Goal: Task Accomplishment & Management: Manage account settings

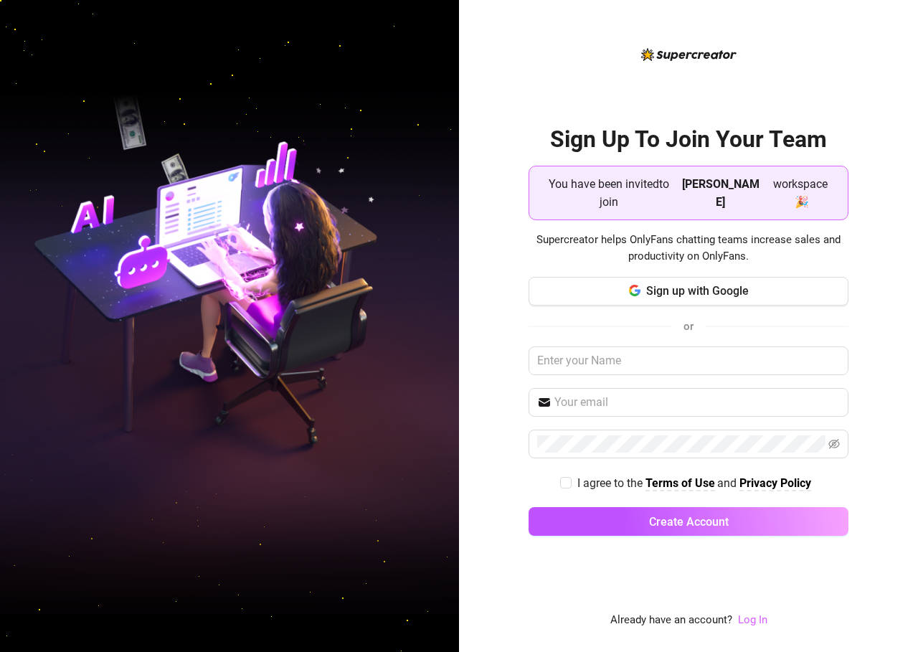
click at [748, 619] on link "Log In" at bounding box center [752, 619] width 29 height 13
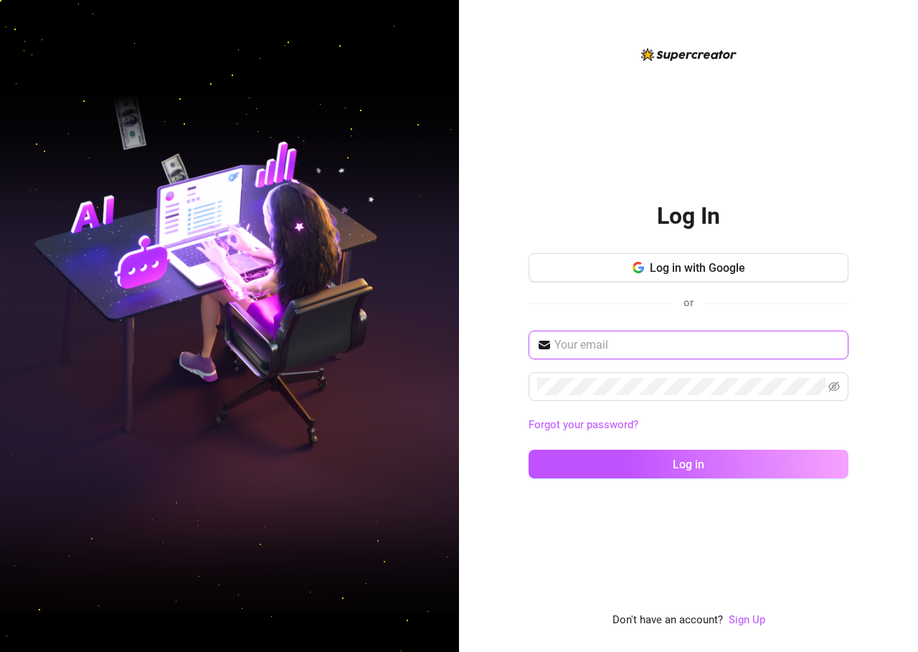
click at [651, 350] on input "text" at bounding box center [698, 344] width 286 height 17
type input "michellemontemayor.flexispotph@gmail.com"
click at [529, 450] on button "Log in" at bounding box center [689, 464] width 320 height 29
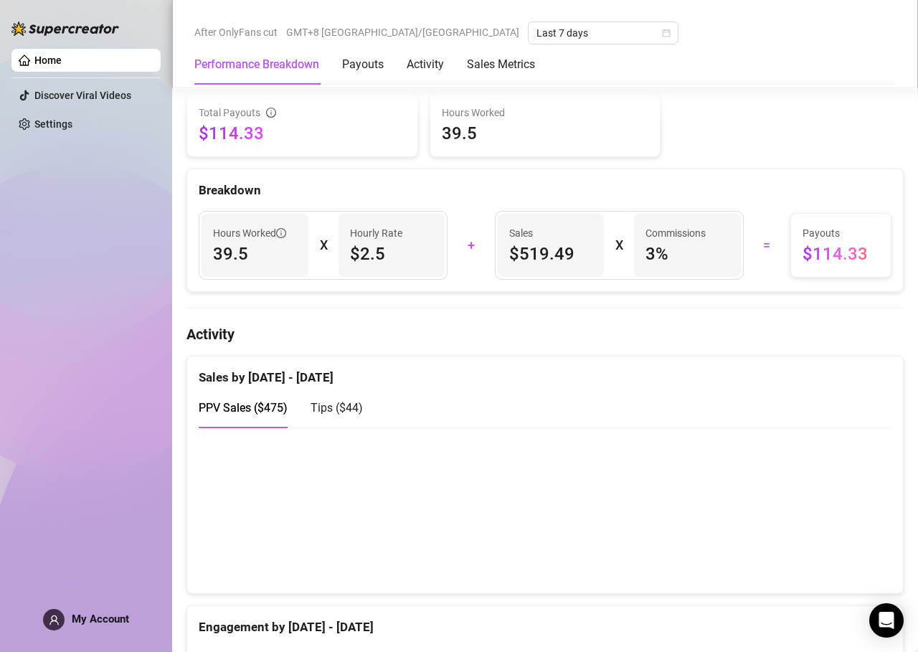
scroll to position [401, 0]
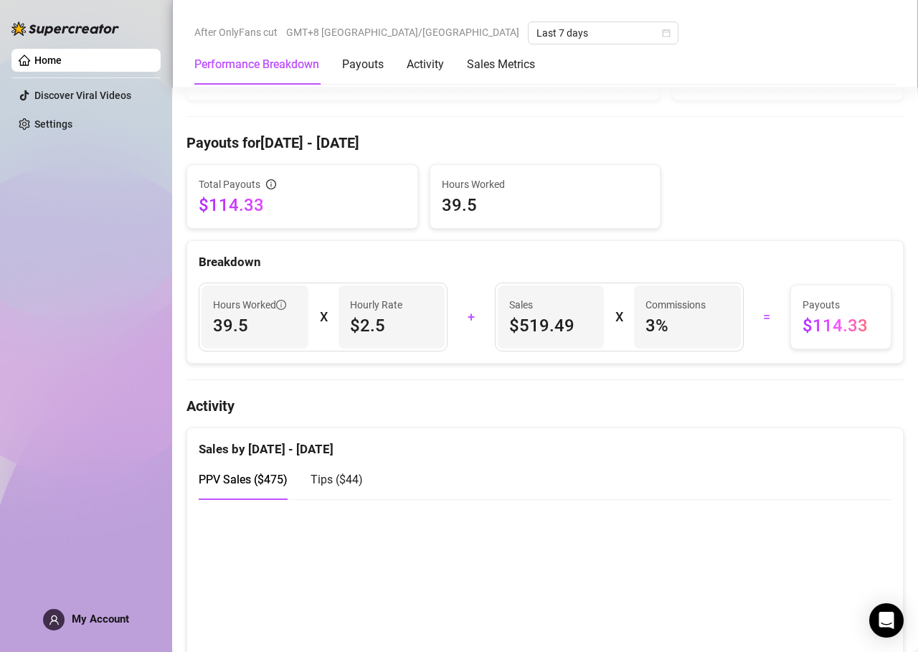
click at [277, 153] on h4 "Payouts for Aug 7 - Aug 14" at bounding box center [545, 143] width 717 height 20
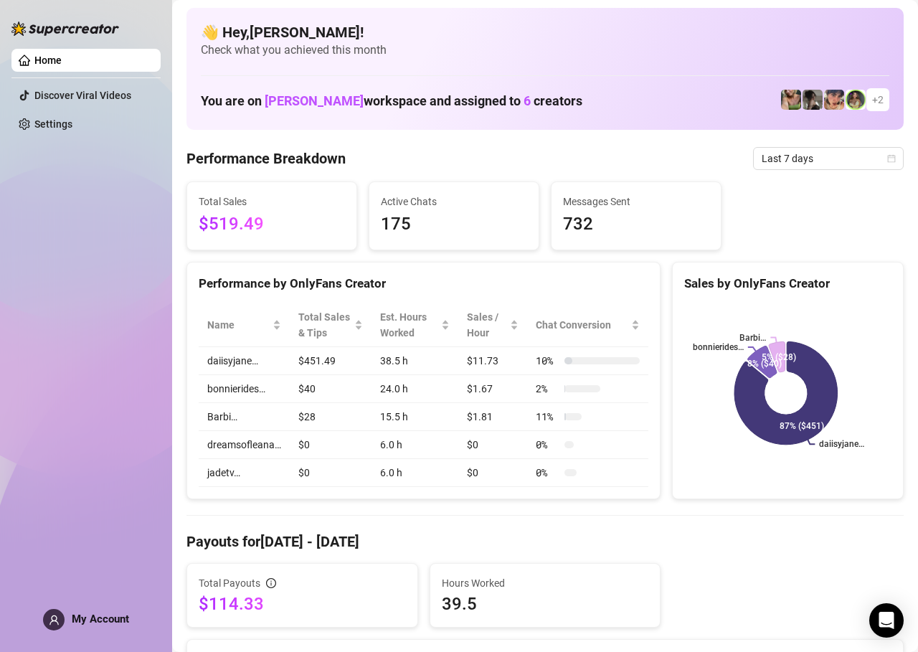
scroll to position [0, 0]
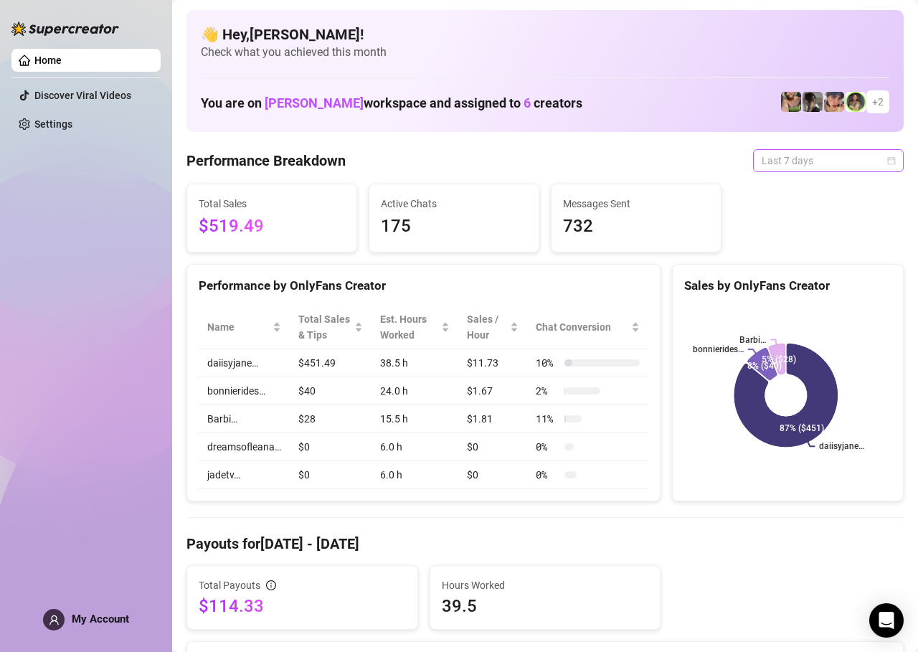
click at [870, 164] on span "Last 7 days" at bounding box center [828, 161] width 133 height 22
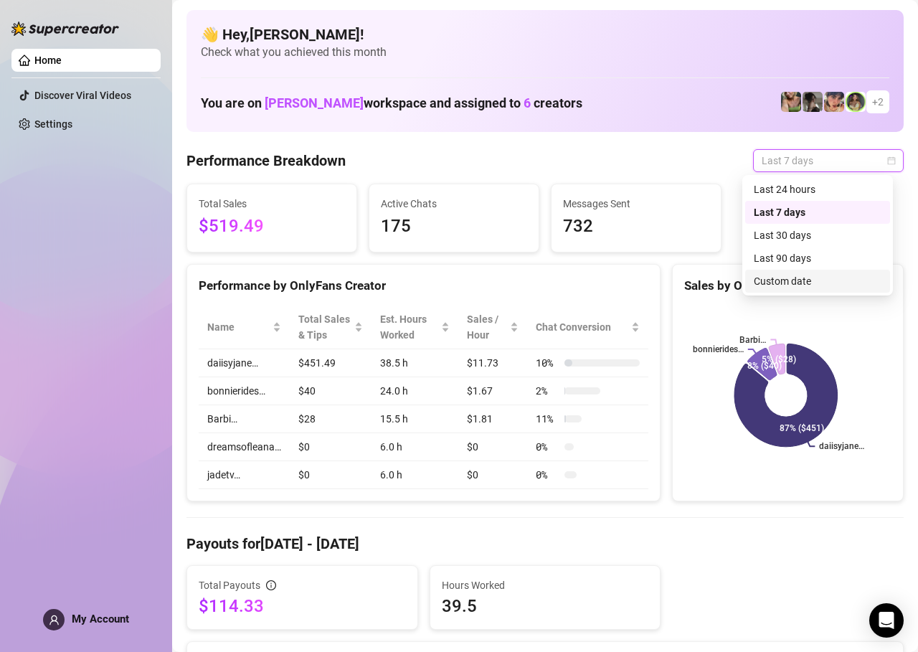
click at [802, 276] on div "Custom date" at bounding box center [818, 281] width 128 height 16
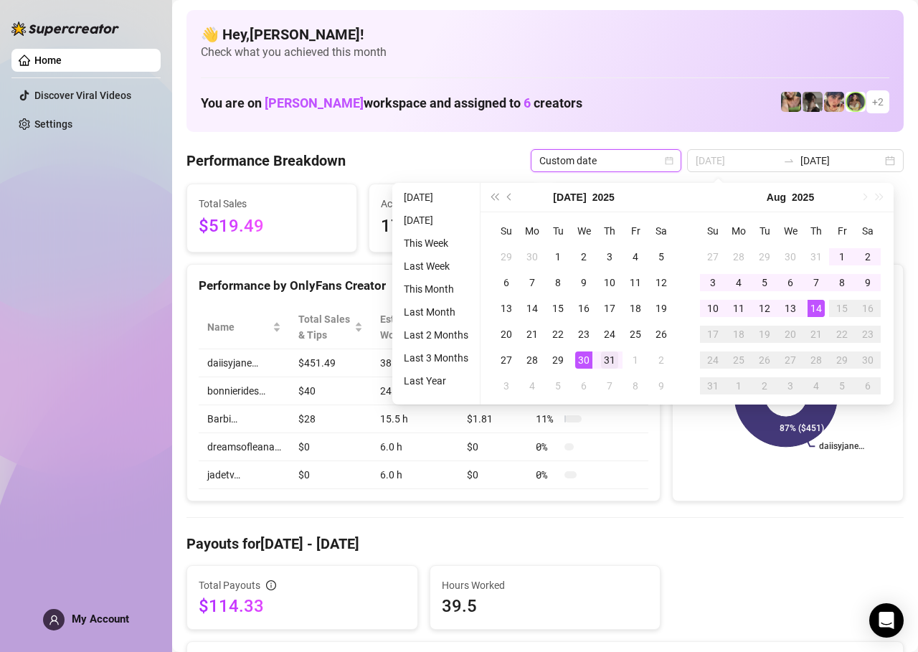
type input "2025-07-31"
click at [609, 359] on div "31" at bounding box center [609, 360] width 17 height 17
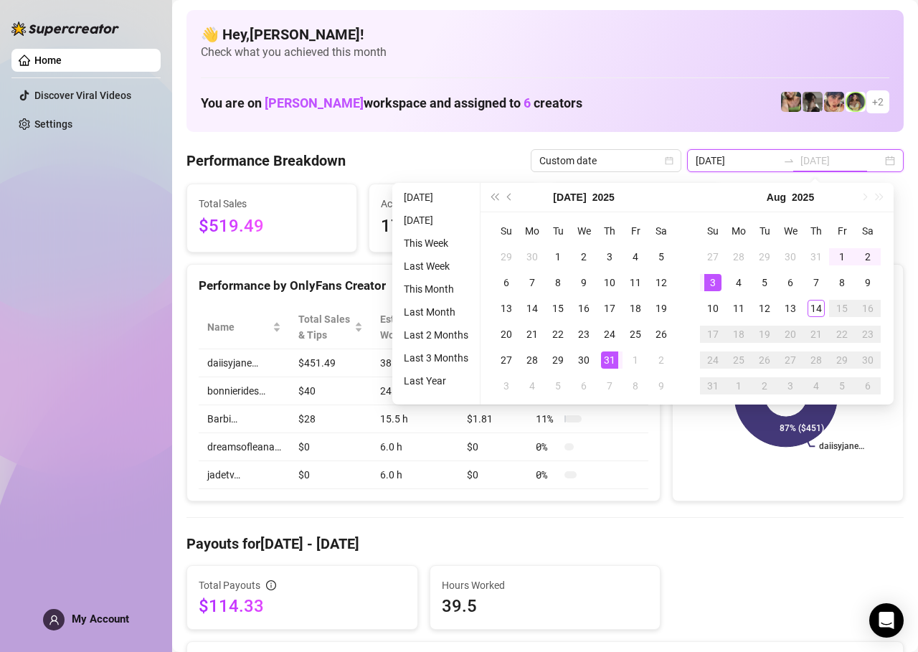
type input "2025-08-14"
click at [819, 315] on div "14" at bounding box center [816, 308] width 17 height 17
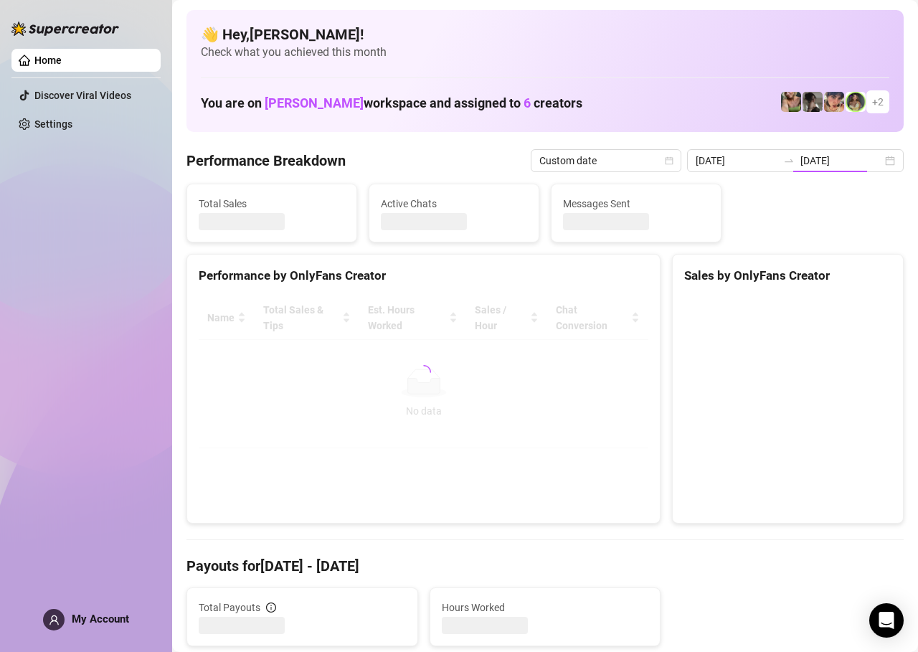
type input "2025-07-31"
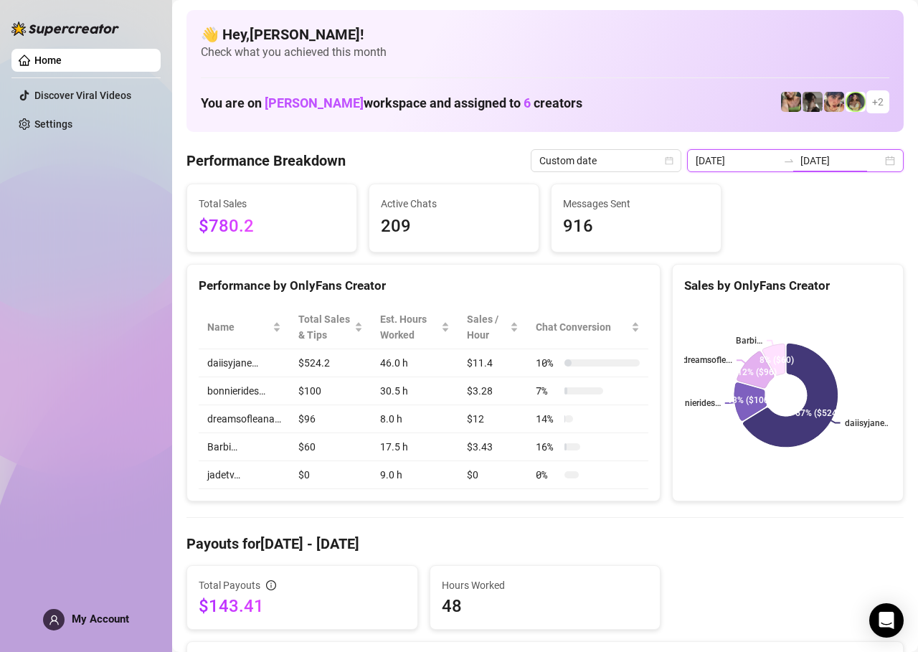
click at [870, 165] on input "2025-08-14" at bounding box center [842, 161] width 82 height 16
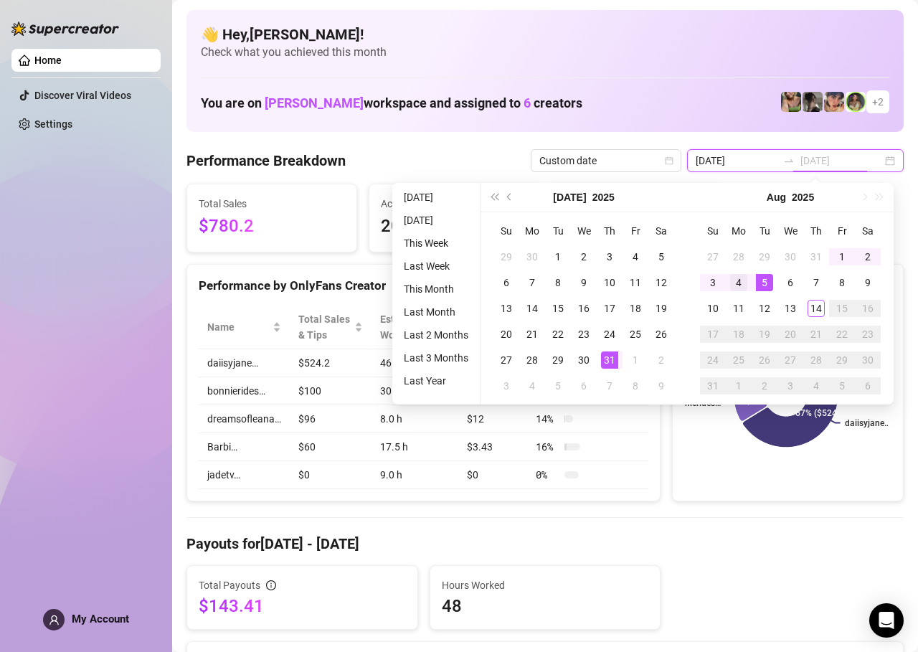
type input "2025-08-04"
click at [740, 282] on div "4" at bounding box center [738, 282] width 17 height 17
click at [730, 159] on input "2025-07-31" at bounding box center [737, 161] width 82 height 16
type input "2025-08-04"
click at [739, 284] on div "4" at bounding box center [738, 282] width 17 height 17
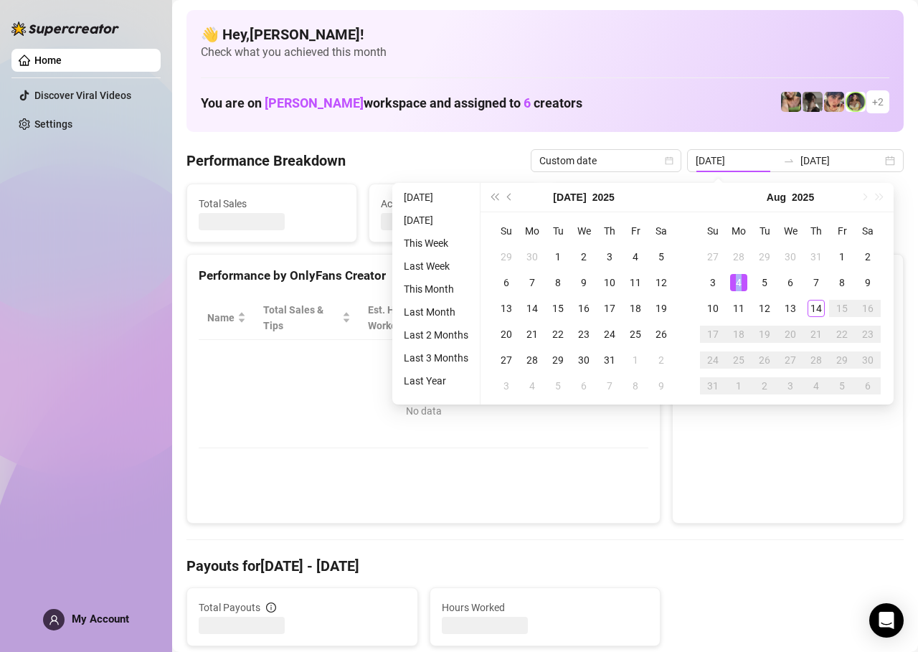
type input "2025-08-04"
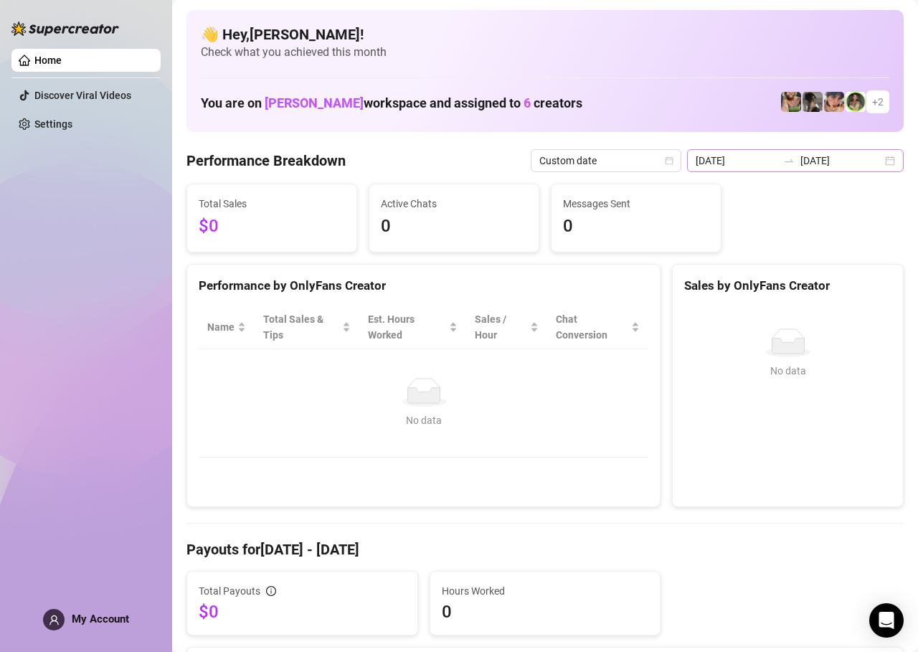
click at [882, 161] on div "2025-08-04 2025-08-04" at bounding box center [795, 160] width 217 height 23
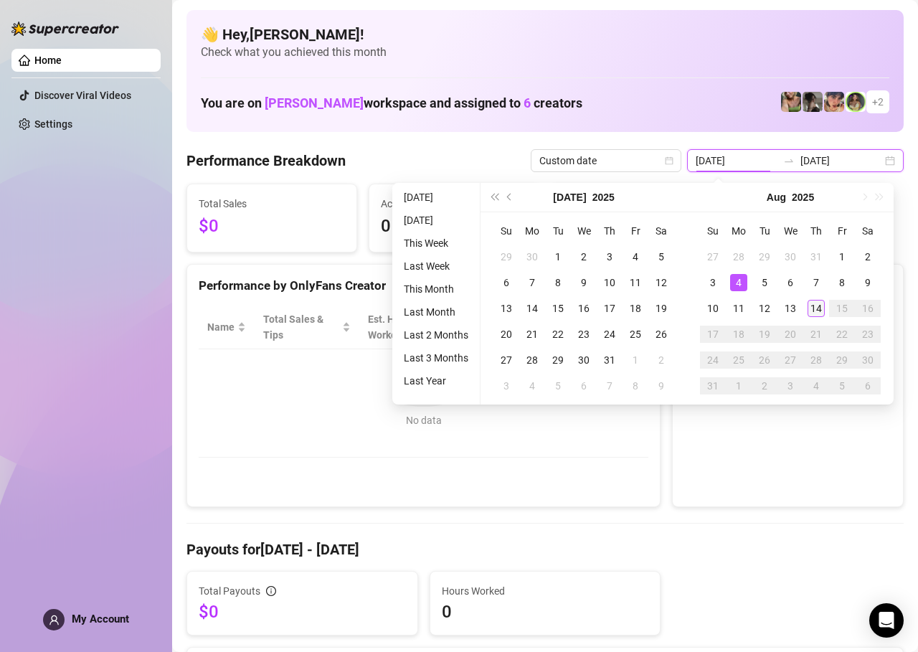
type input "2025-08-14"
click at [816, 308] on div "14" at bounding box center [816, 308] width 17 height 17
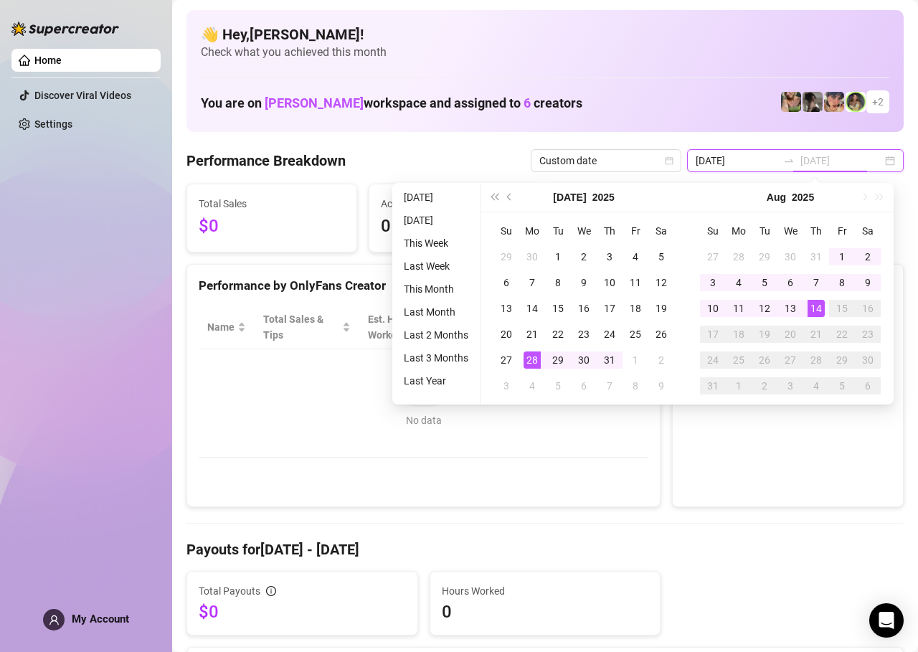
type input "2025-08-14"
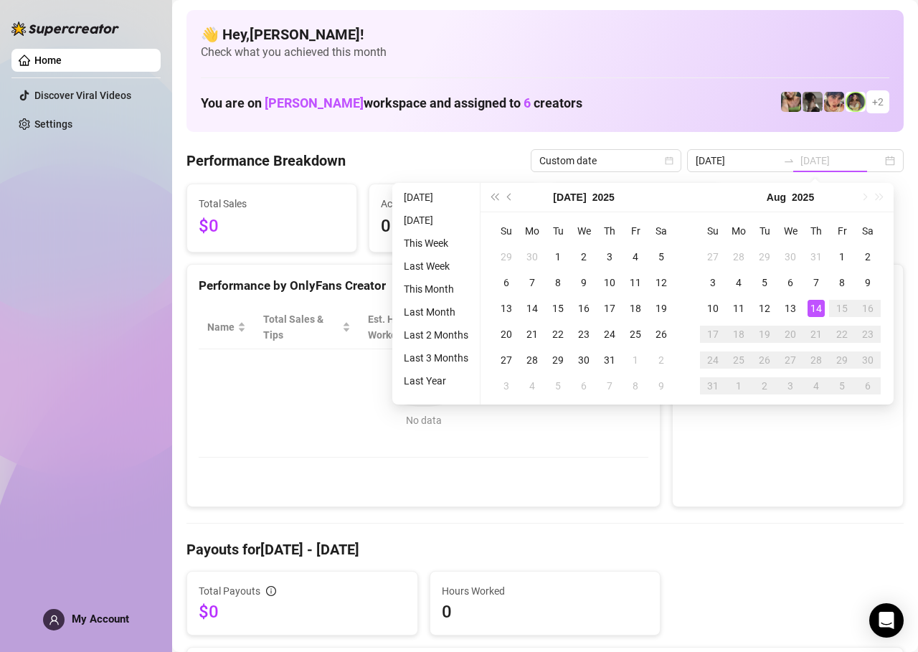
click at [813, 307] on div "14" at bounding box center [816, 308] width 17 height 17
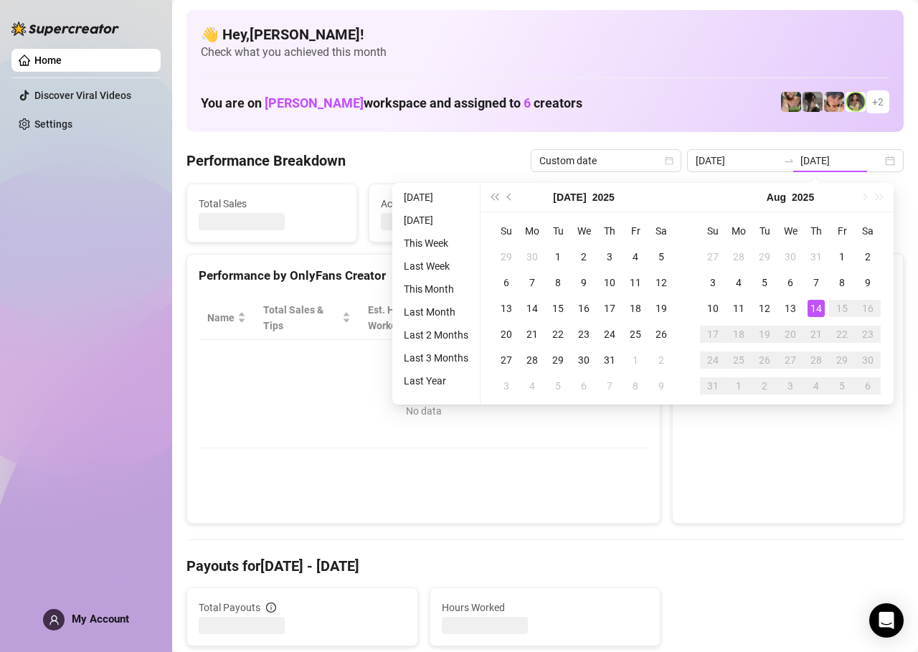
type input "2025-08-14"
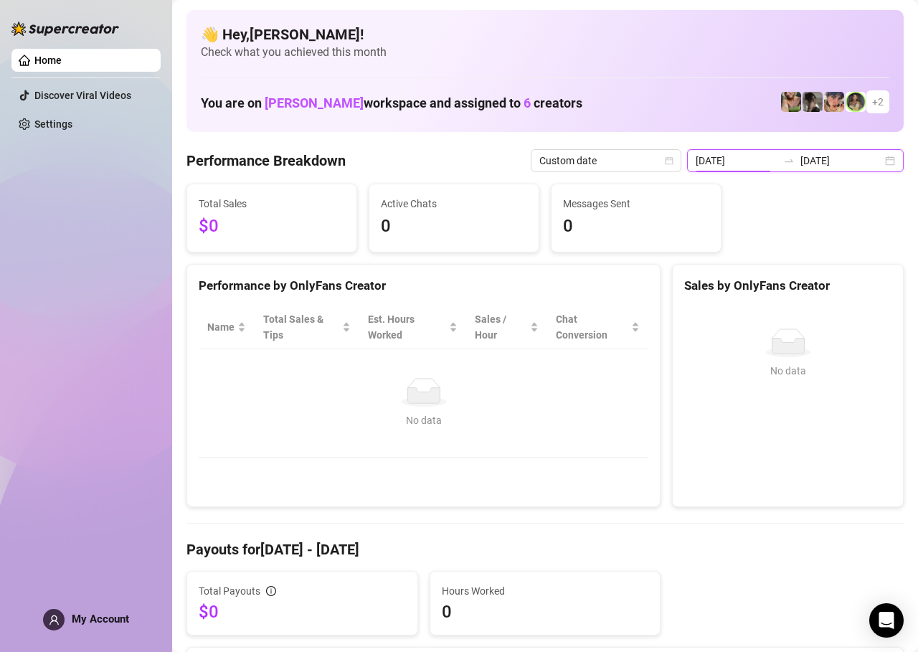
click at [735, 160] on input "2025-08-14" at bounding box center [737, 161] width 82 height 16
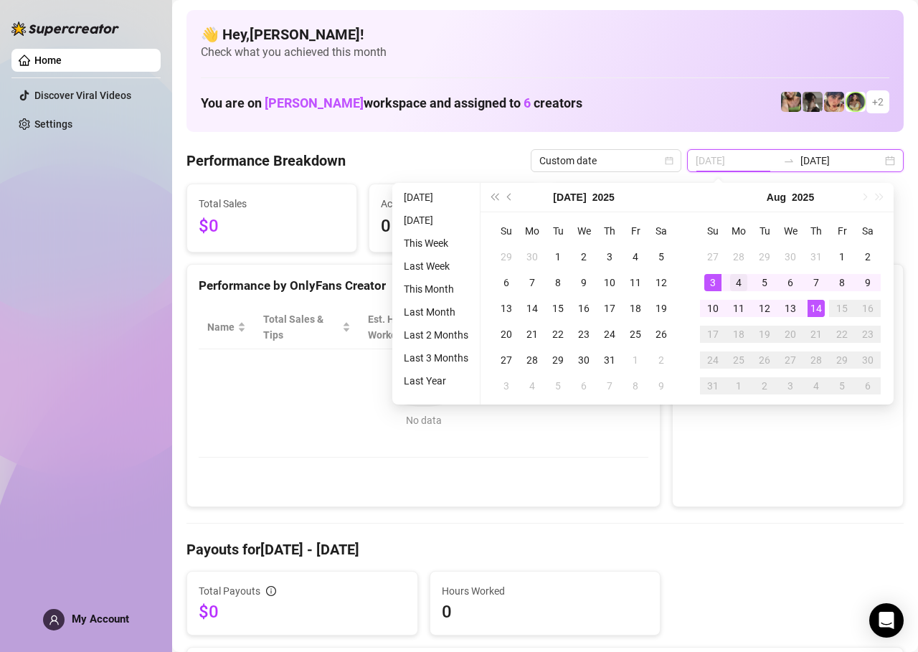
type input "2025-08-04"
click at [740, 276] on div "4" at bounding box center [738, 282] width 17 height 17
type input "2025-08-14"
click at [809, 434] on div "No data No data" at bounding box center [788, 400] width 196 height 143
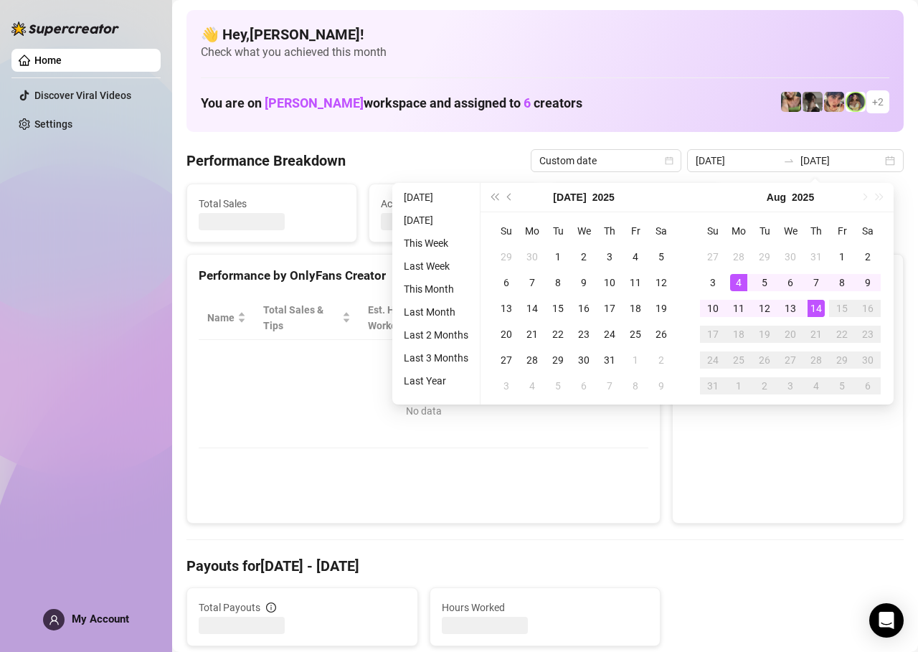
type input "2025-08-04"
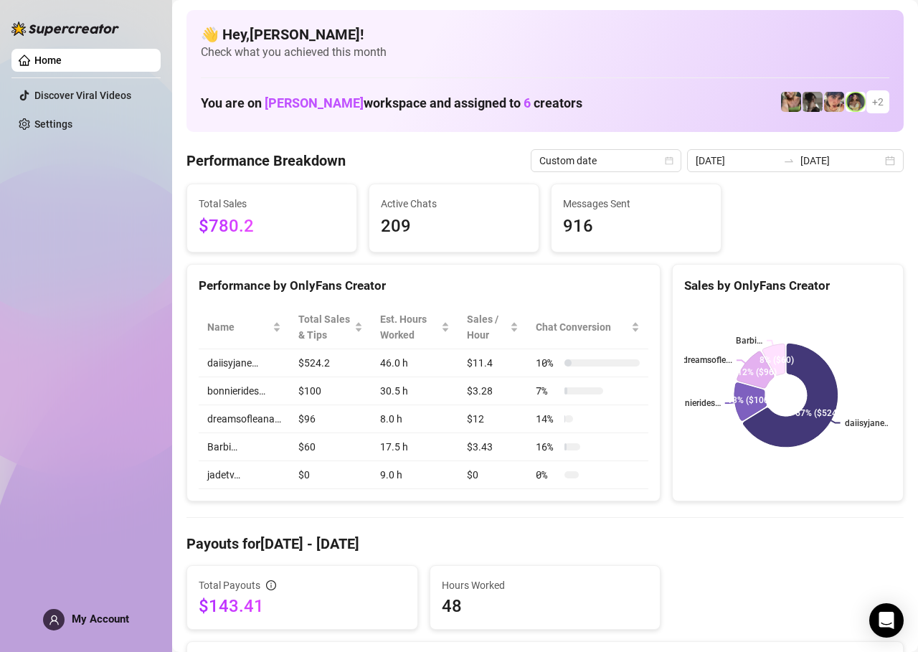
click at [52, 55] on link "Home" at bounding box center [47, 60] width 27 height 11
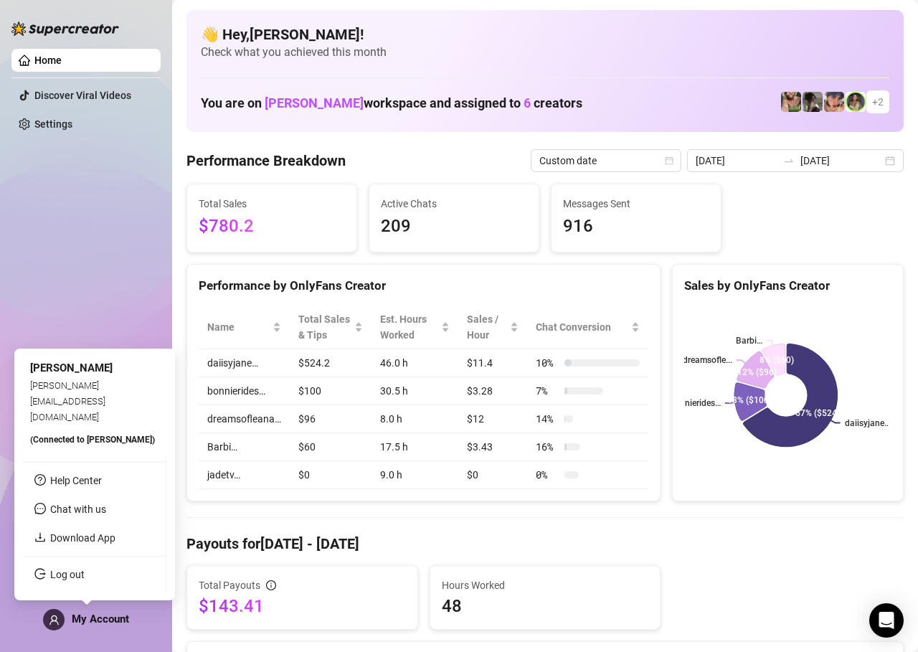
drag, startPoint x: 116, startPoint y: 622, endPoint x: 108, endPoint y: 622, distance: 7.9
click at [108, 622] on span "My Account" at bounding box center [100, 619] width 57 height 13
click at [62, 335] on div "Home Discover Viral Videos Settings My Account" at bounding box center [85, 319] width 149 height 639
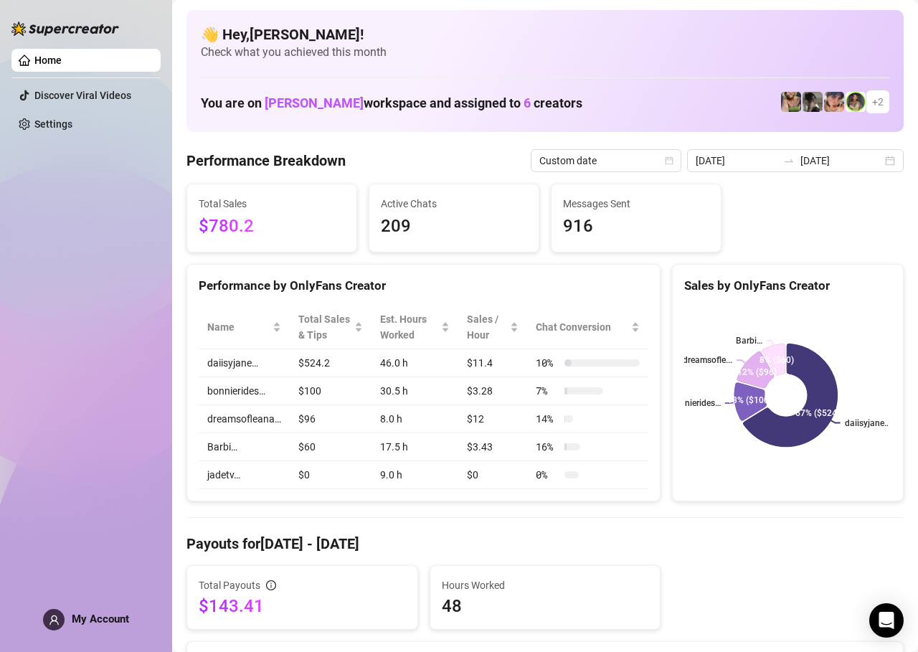
click at [872, 103] on span "+ 2" at bounding box center [877, 102] width 11 height 16
click at [808, 103] on img at bounding box center [813, 102] width 20 height 20
click at [524, 103] on span "6" at bounding box center [527, 102] width 7 height 15
click at [55, 33] on img at bounding box center [65, 29] width 108 height 14
click at [42, 63] on link "Home" at bounding box center [47, 60] width 27 height 11
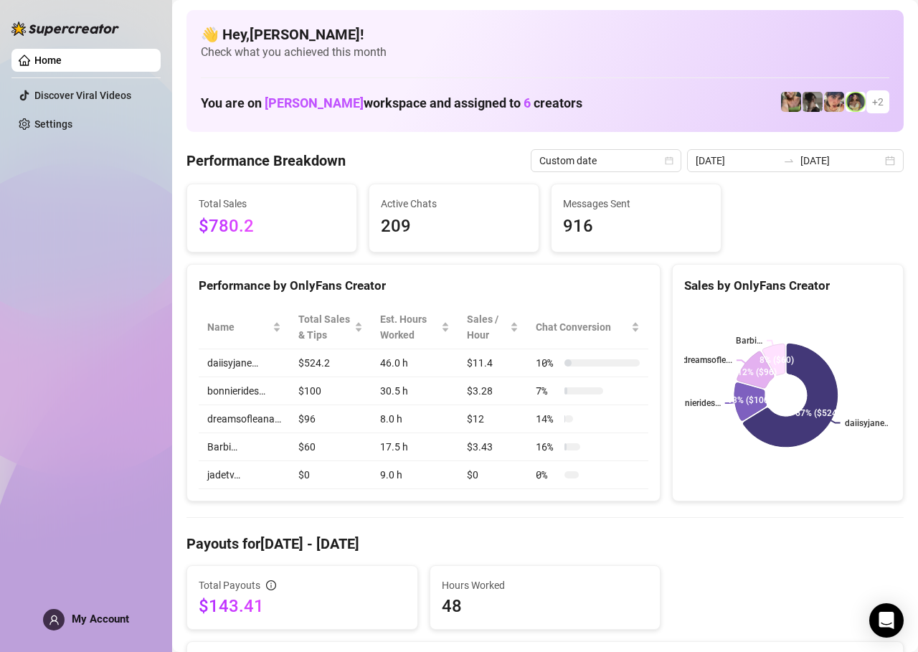
click at [50, 62] on link "Home" at bounding box center [47, 60] width 27 height 11
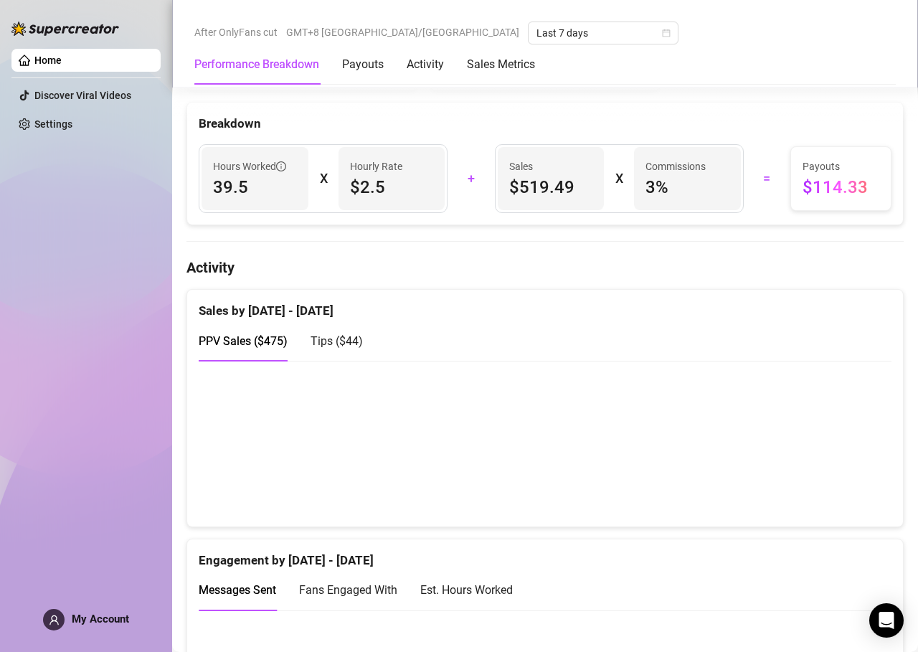
scroll to position [574, 0]
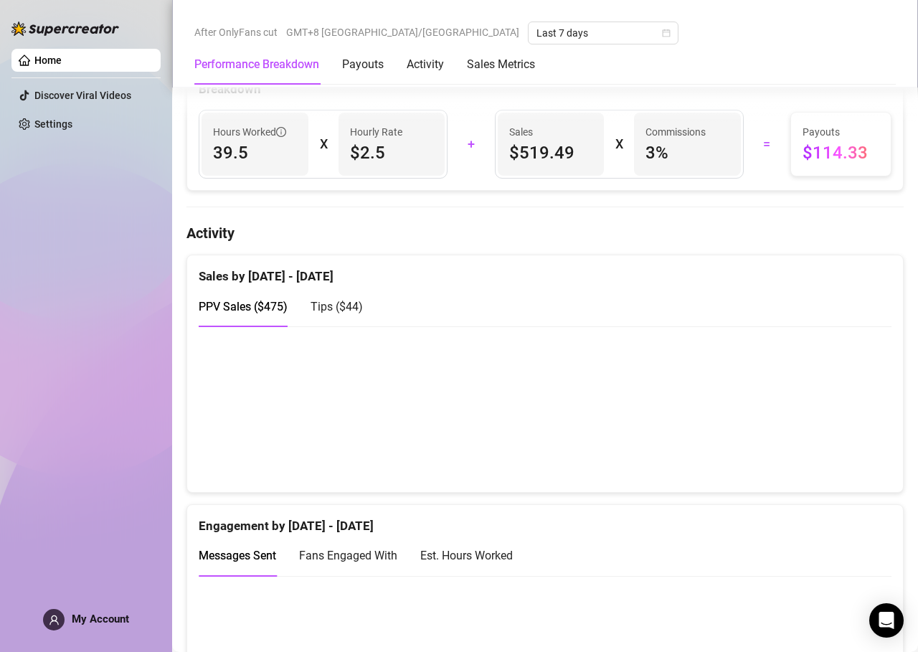
click at [372, 164] on span "$2.5" at bounding box center [392, 152] width 84 height 23
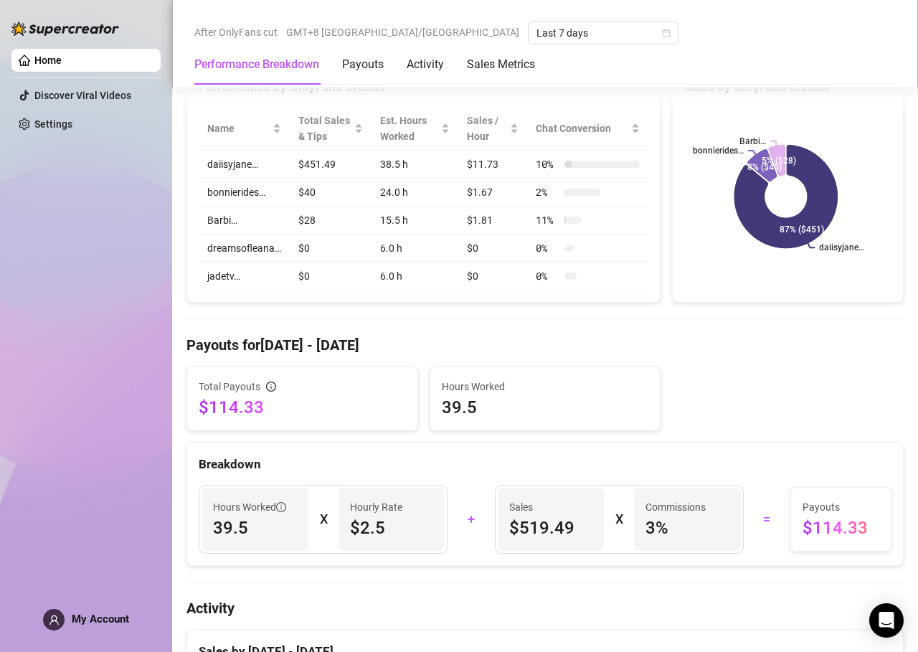
scroll to position [287, 0]
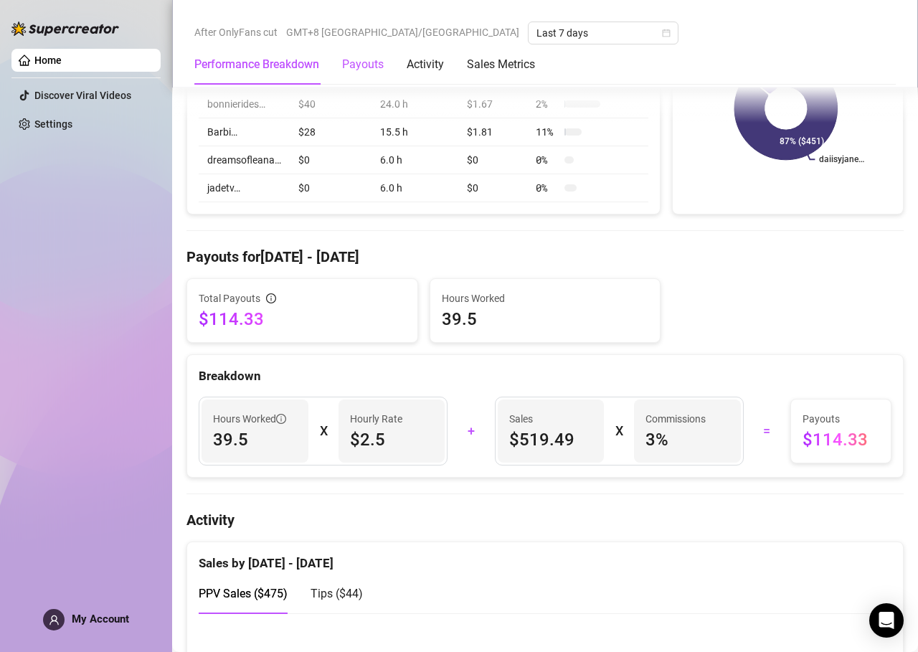
click at [380, 60] on div "Payouts" at bounding box center [363, 64] width 42 height 17
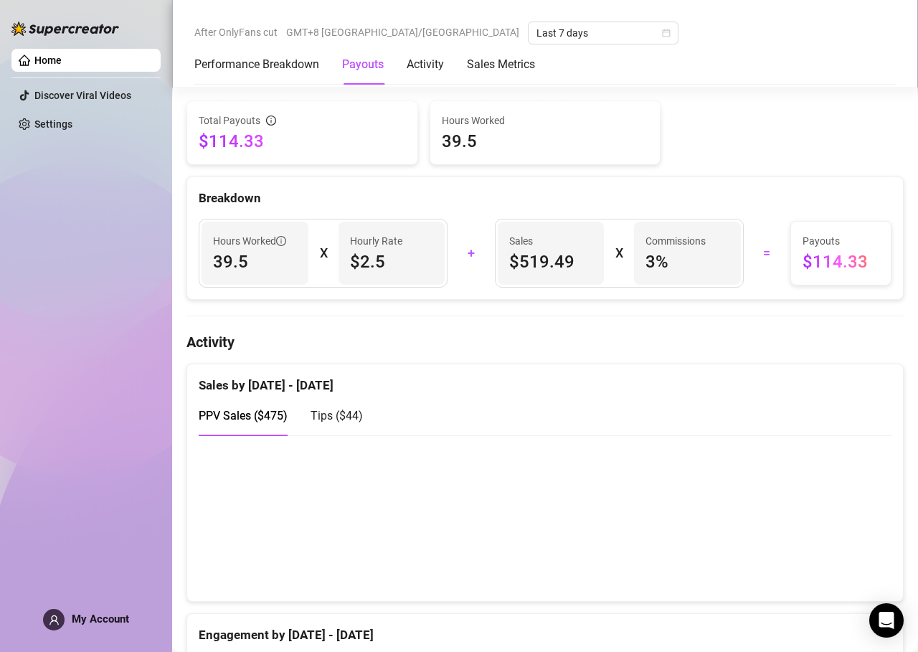
scroll to position [458, 0]
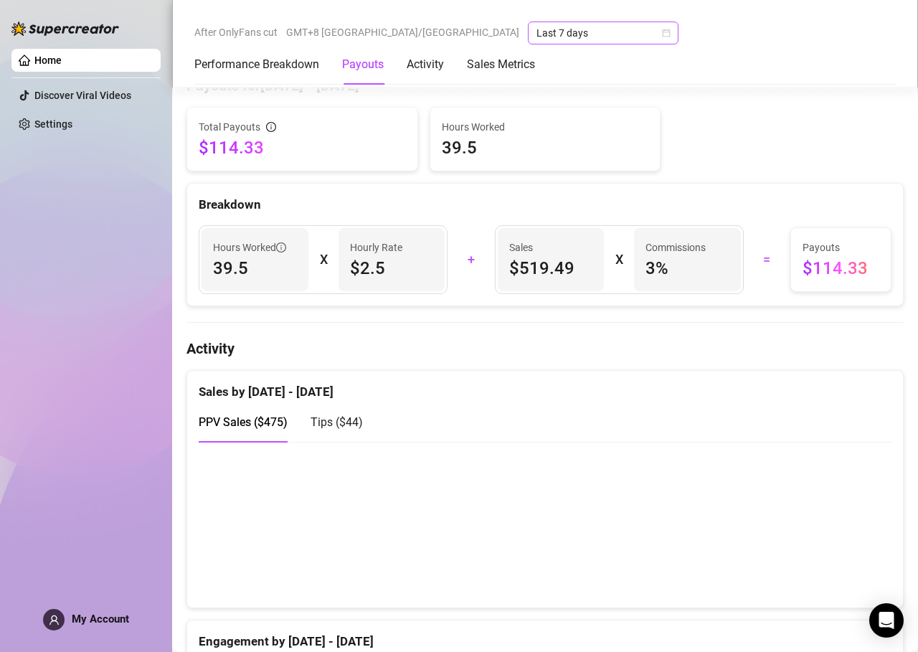
click at [537, 33] on div "Last 7 days" at bounding box center [603, 33] width 151 height 23
click at [538, 33] on div "Last 7 days" at bounding box center [603, 33] width 151 height 23
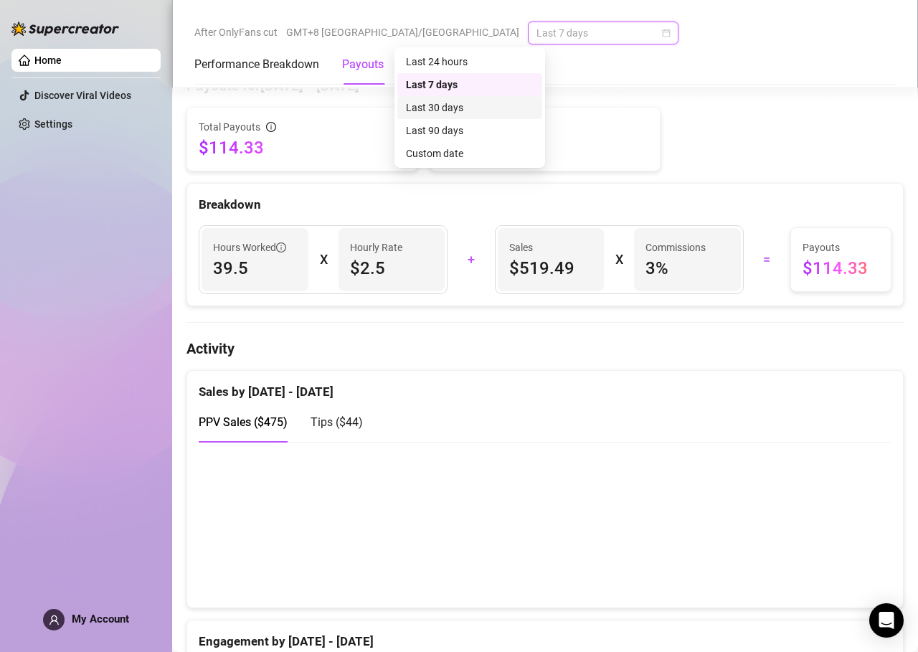
click at [480, 108] on div "Last 30 days" at bounding box center [470, 108] width 128 height 16
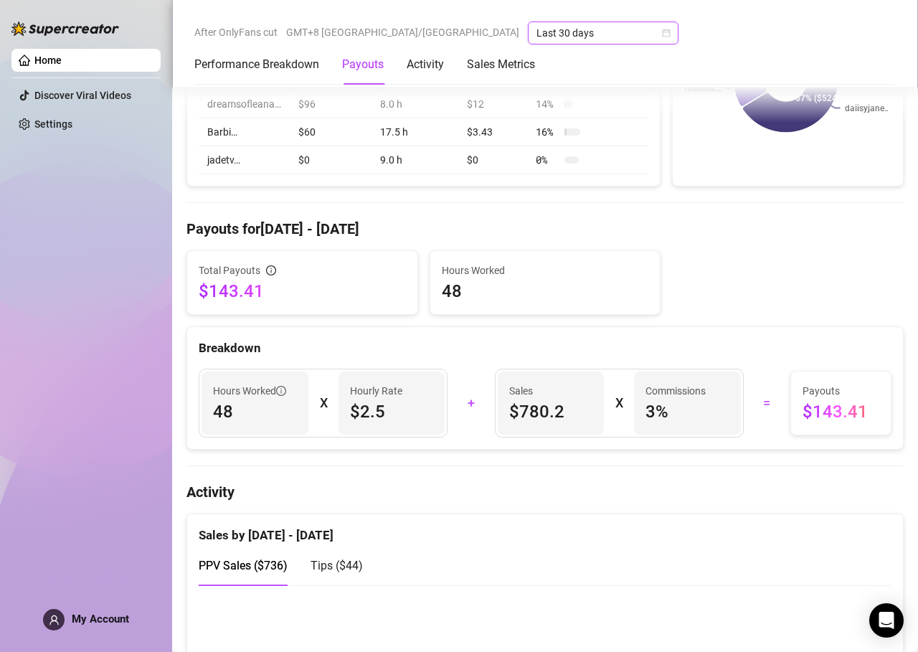
scroll to position [243, 0]
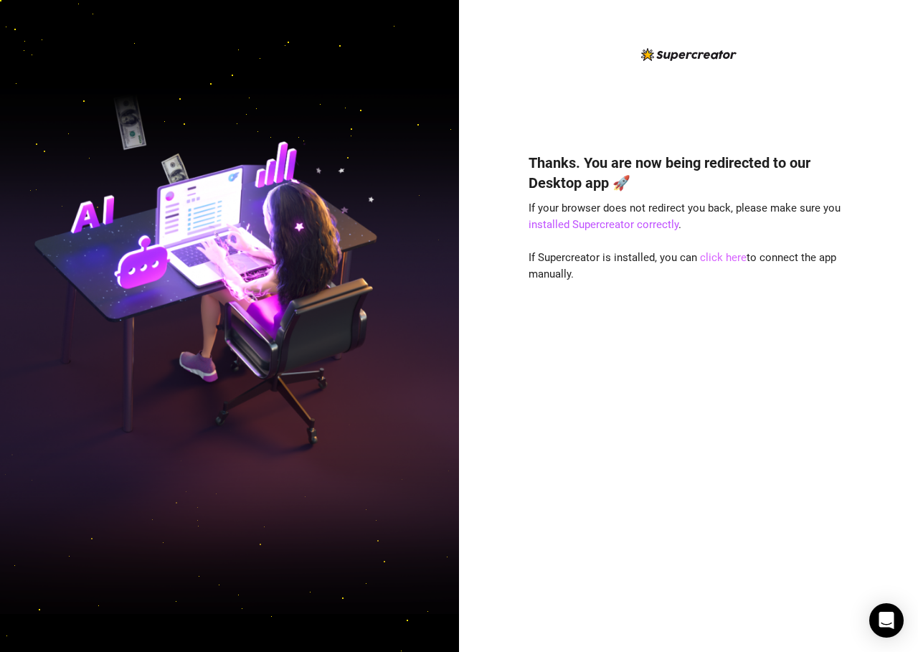
click at [719, 256] on link "click here" at bounding box center [723, 257] width 47 height 13
